Goal: Obtain resource: Download file/media

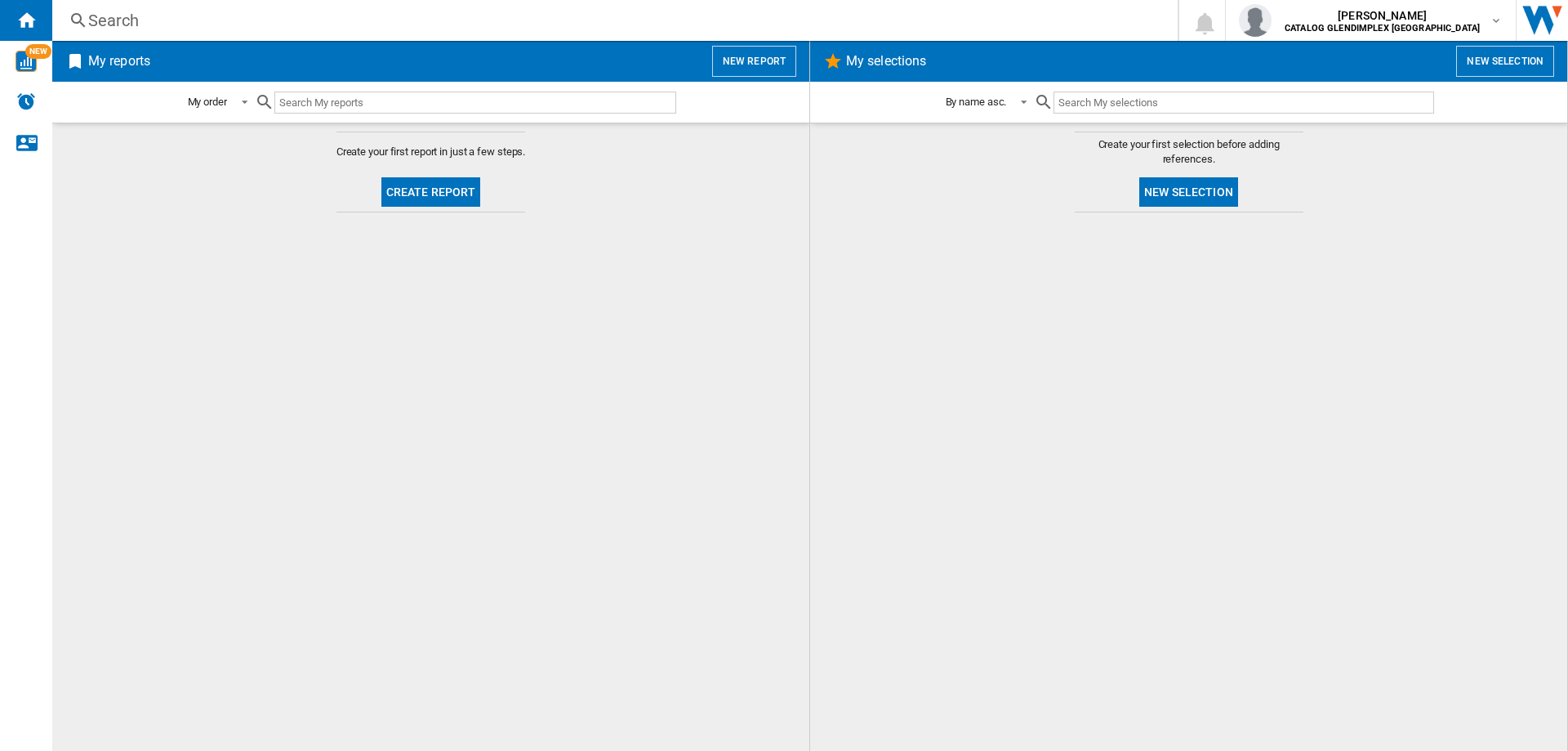
click at [438, 196] on button "Create report" at bounding box center [431, 192] width 100 height 30
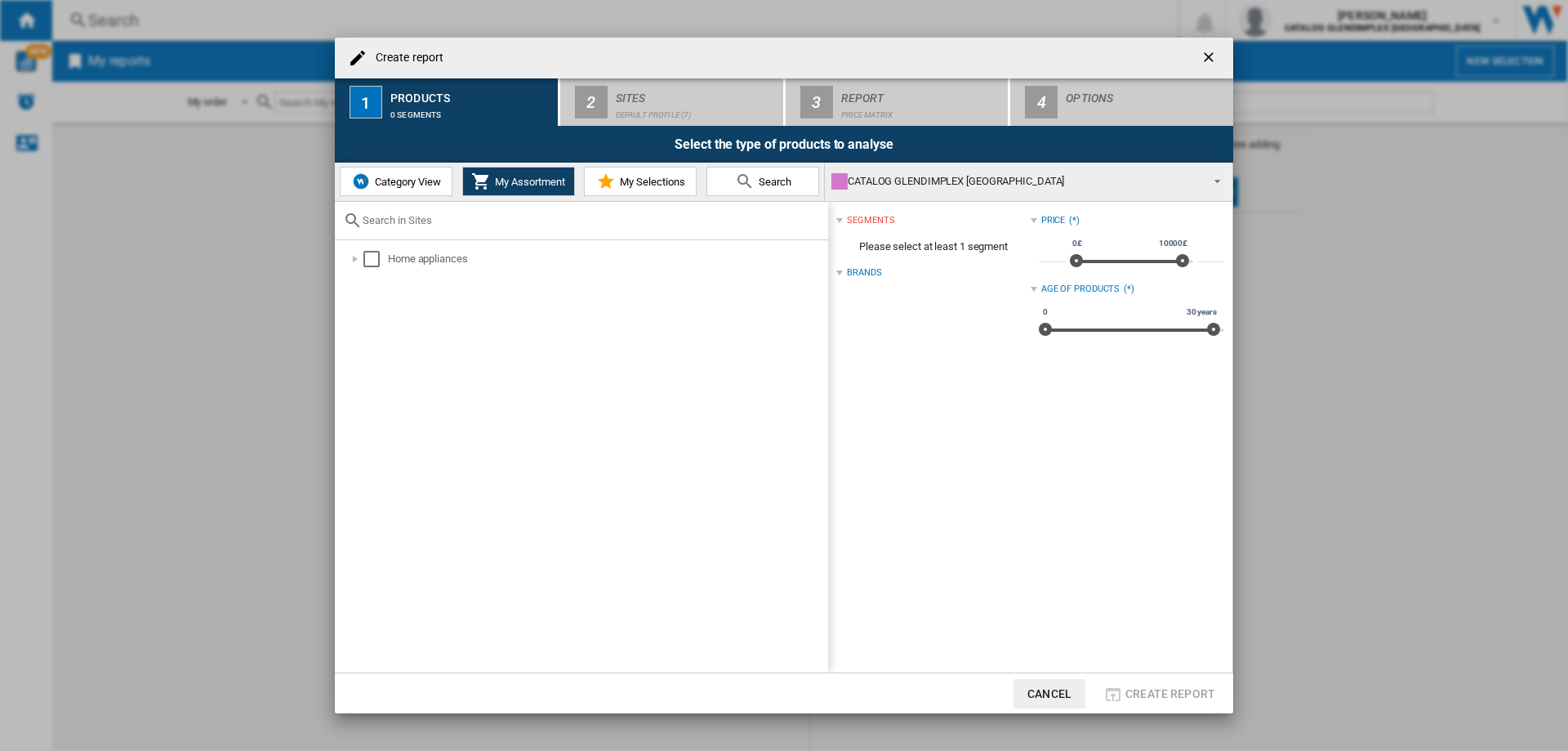
click at [618, 181] on span "My Selections" at bounding box center [651, 181] width 69 height 13
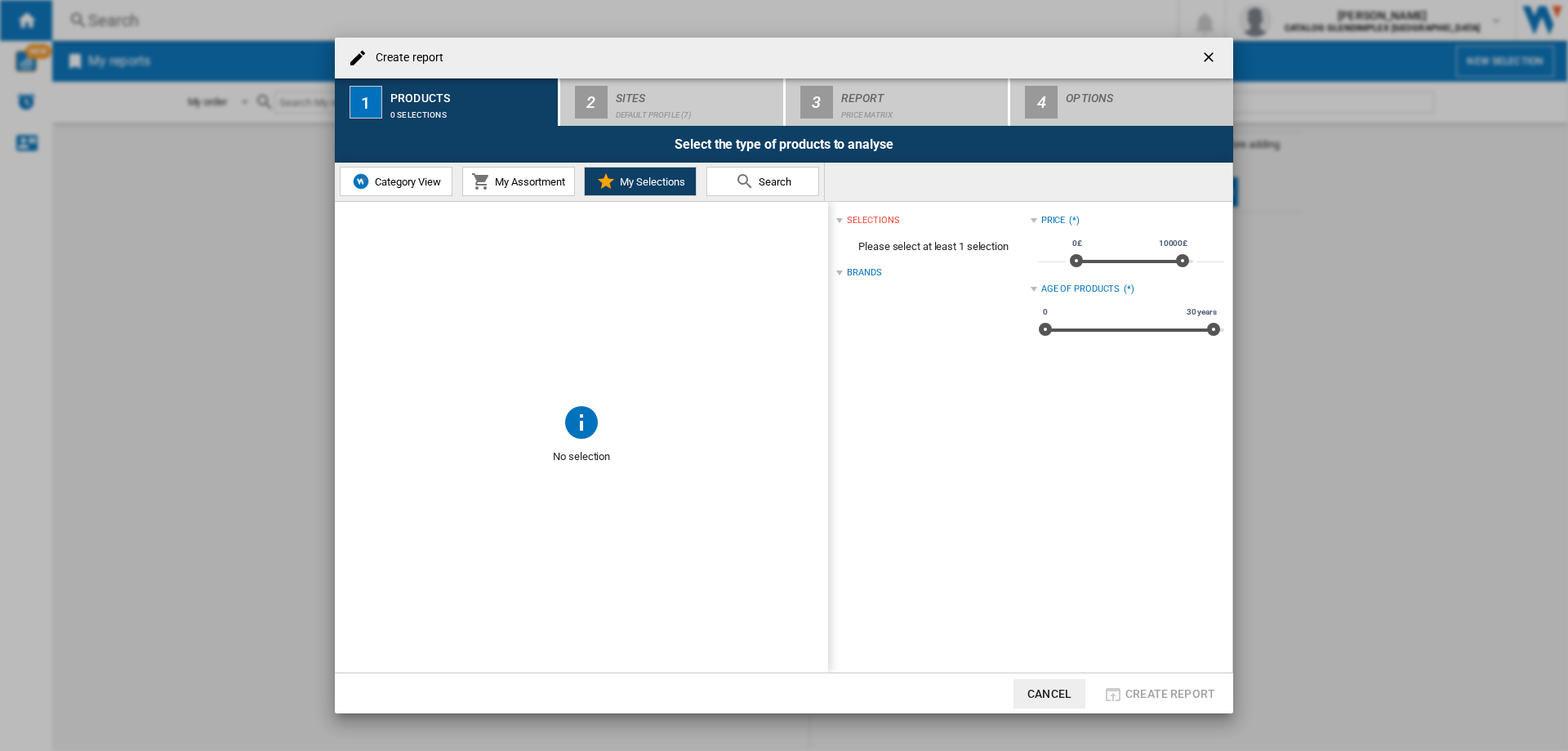
click at [527, 176] on span "My Assortment" at bounding box center [527, 181] width 74 height 13
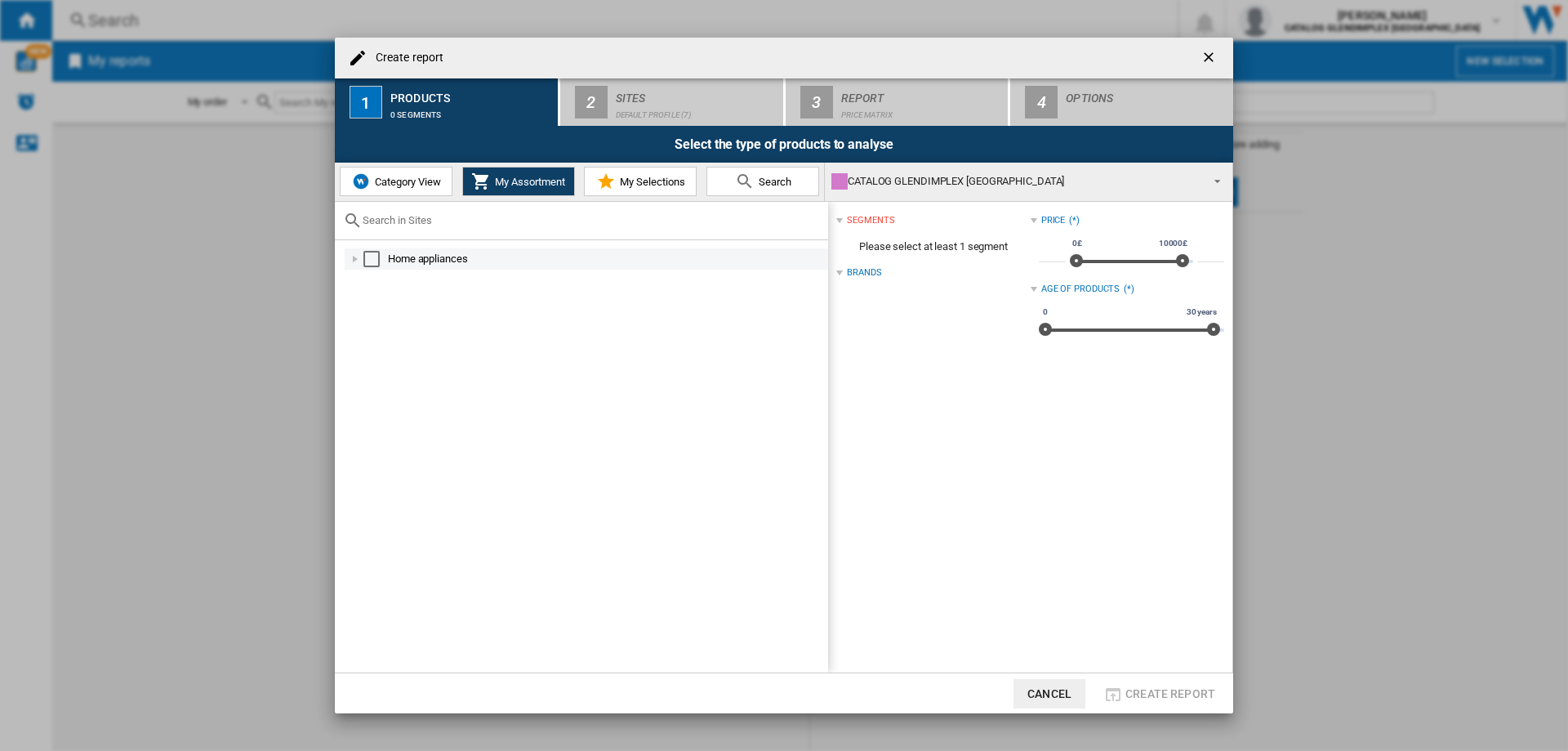
click at [352, 258] on div at bounding box center [355, 259] width 16 height 16
click at [373, 302] on div at bounding box center [373, 301] width 16 height 16
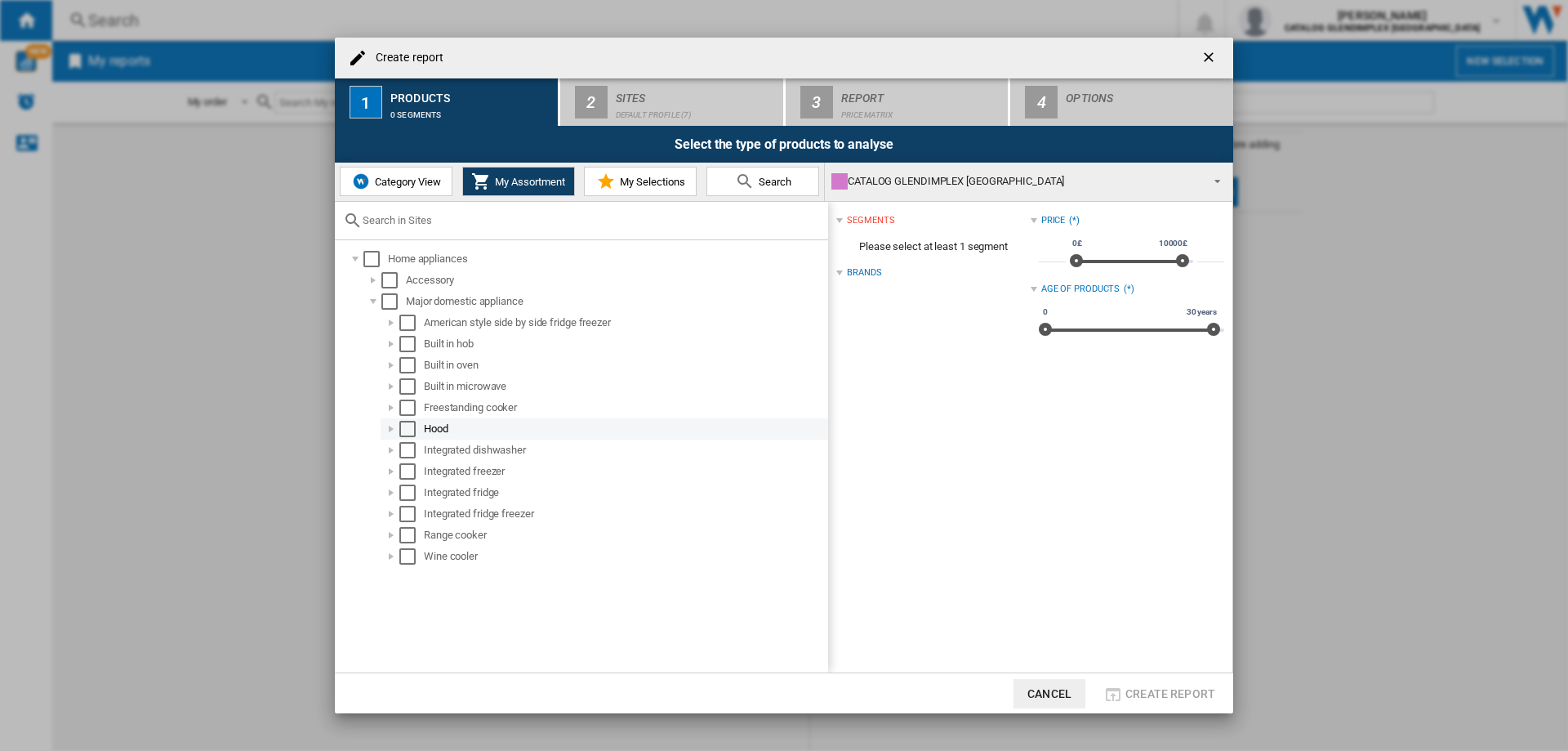
click at [407, 425] on div "Select" at bounding box center [407, 428] width 16 height 16
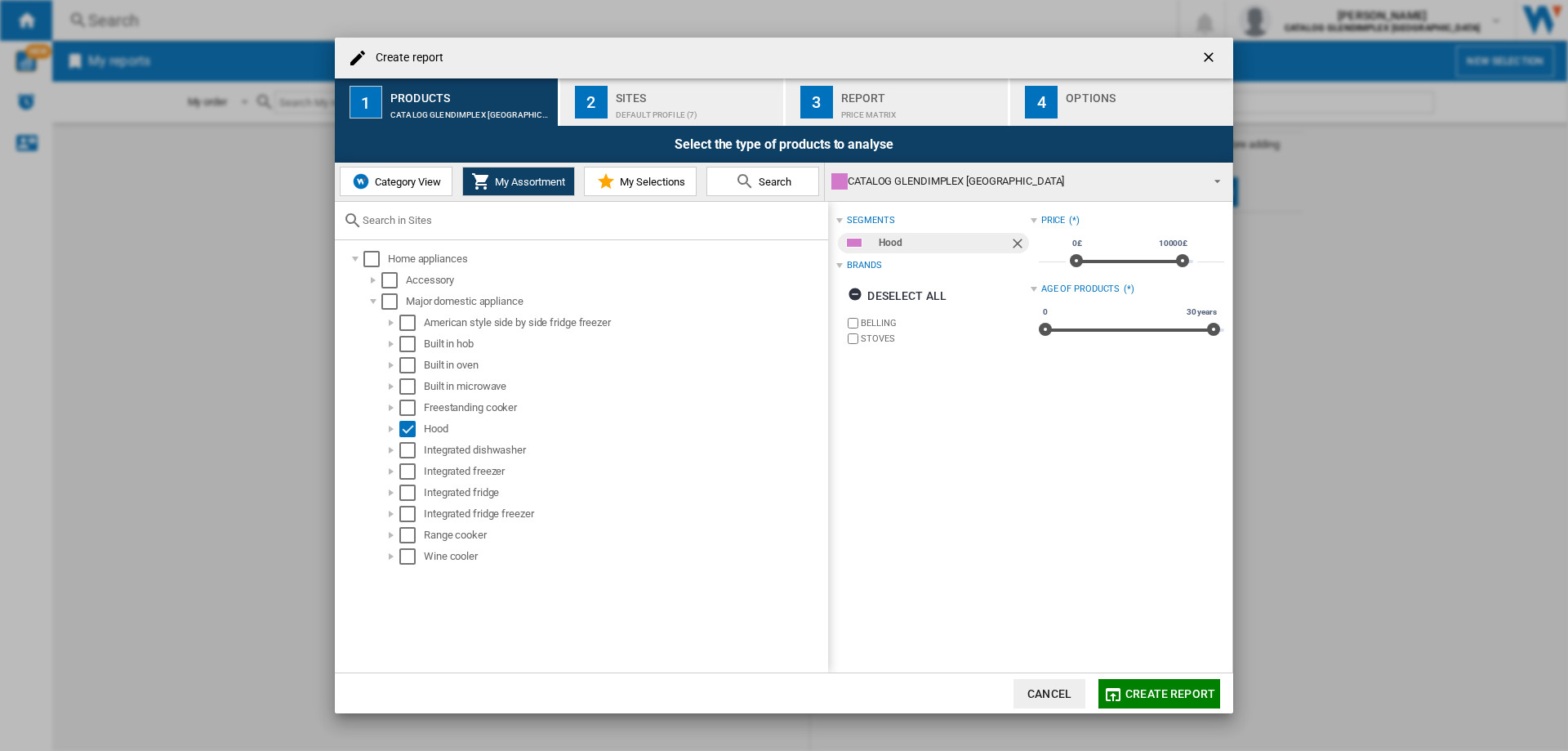
click at [661, 106] on div "Default profile (7)" at bounding box center [696, 111] width 161 height 17
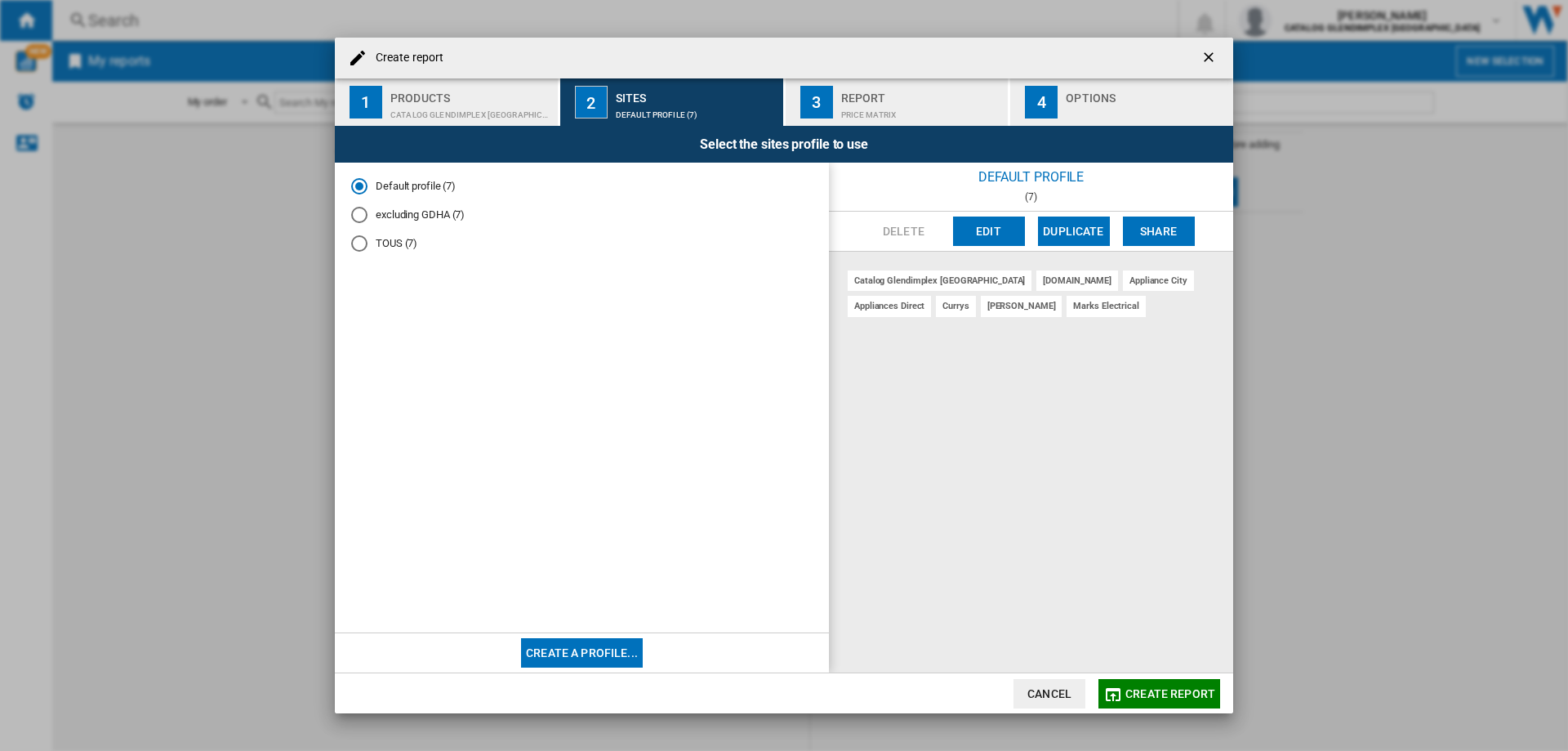
click at [888, 109] on div "Price Matrix" at bounding box center [921, 111] width 161 height 17
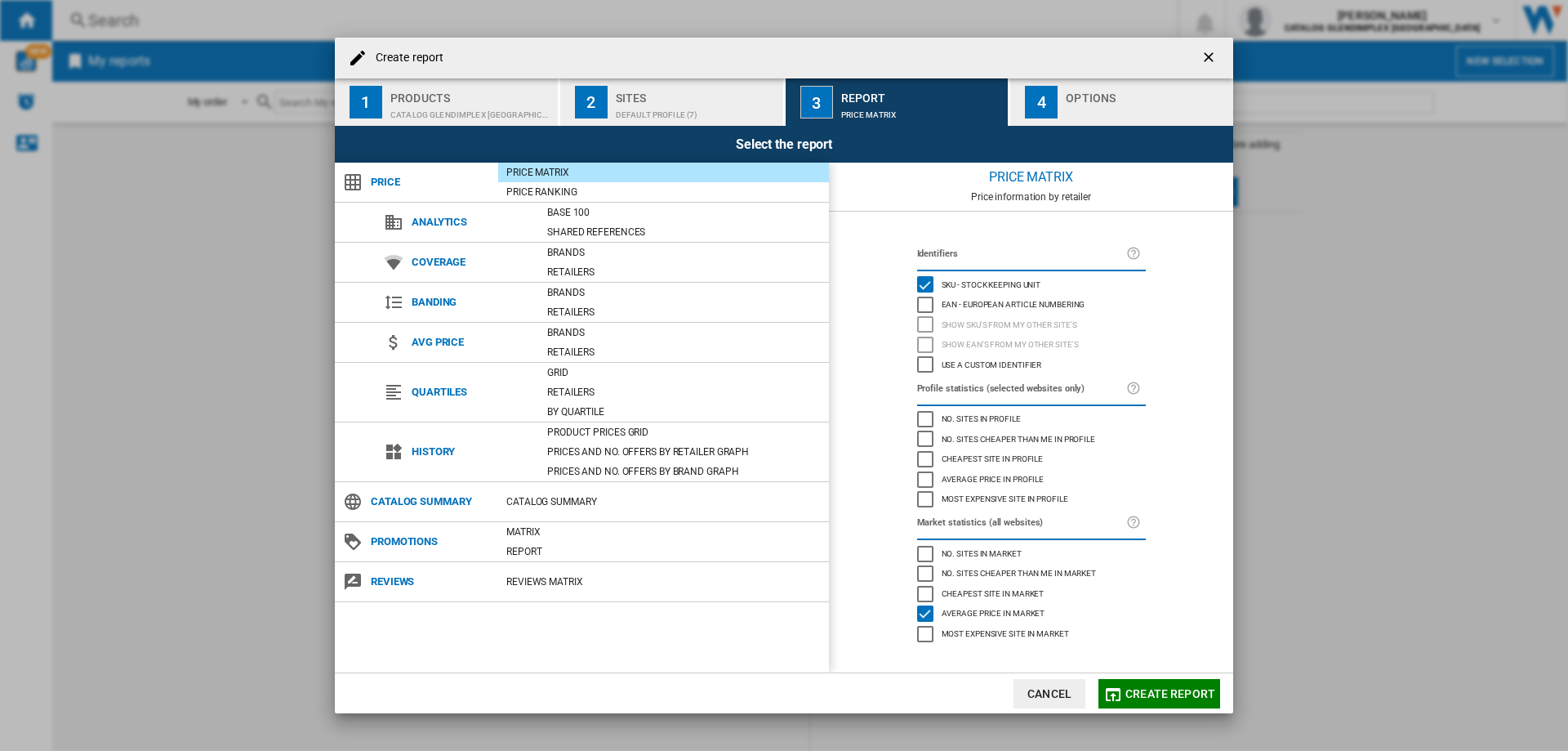
click at [1169, 688] on span "Create report" at bounding box center [1170, 694] width 90 height 13
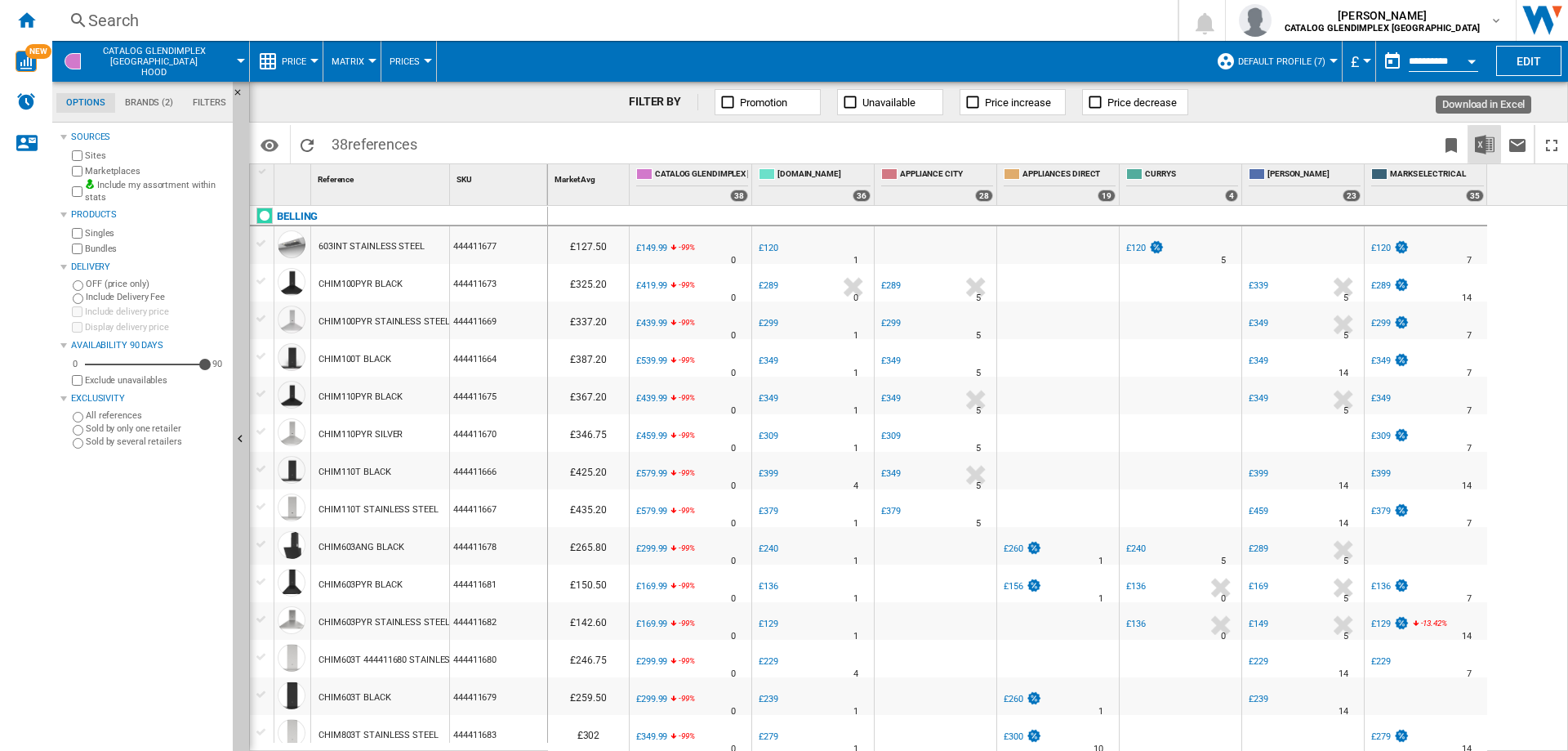
click at [1487, 152] on img "Download in Excel" at bounding box center [1485, 144] width 19 height 19
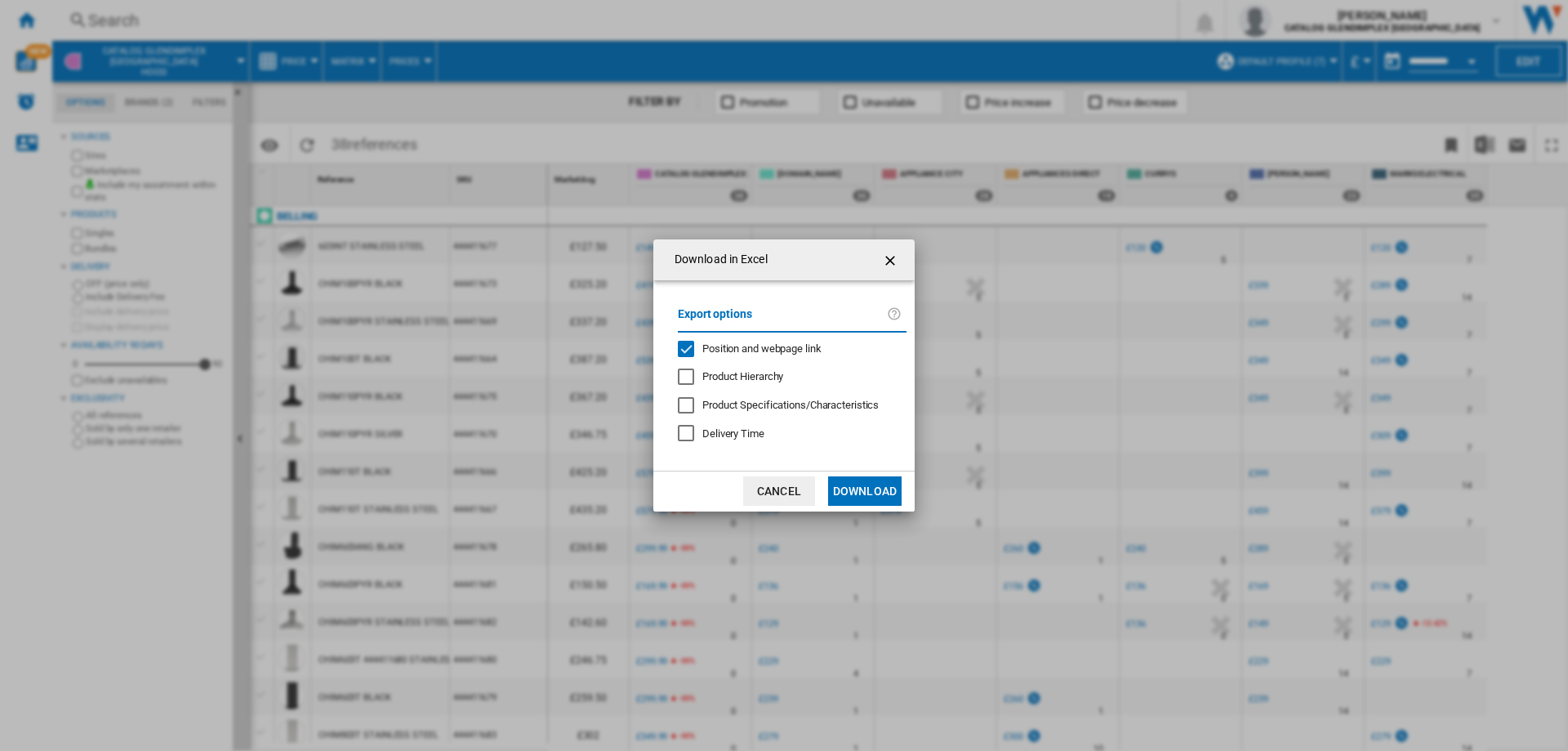
click at [791, 346] on span "Position and webpage link" at bounding box center [762, 349] width 119 height 13
click at [859, 492] on button "Download" at bounding box center [865, 491] width 73 height 30
